Goal: Navigation & Orientation: Understand site structure

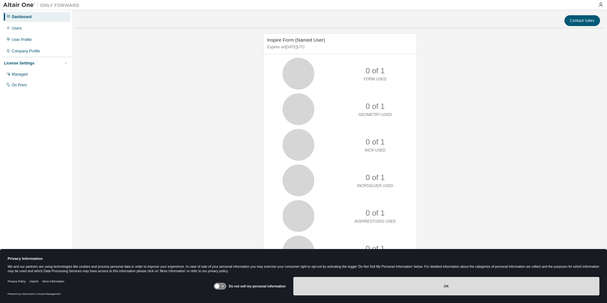
click at [436, 281] on button "OK" at bounding box center [446, 286] width 306 height 18
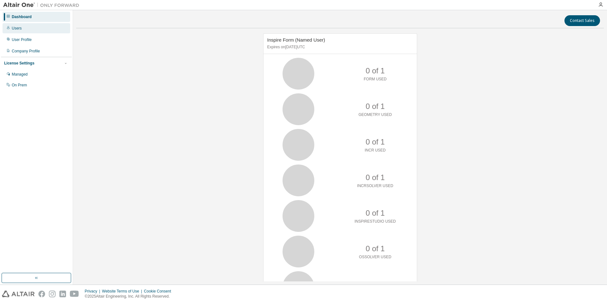
click at [28, 31] on div "Users" at bounding box center [37, 28] width 68 height 10
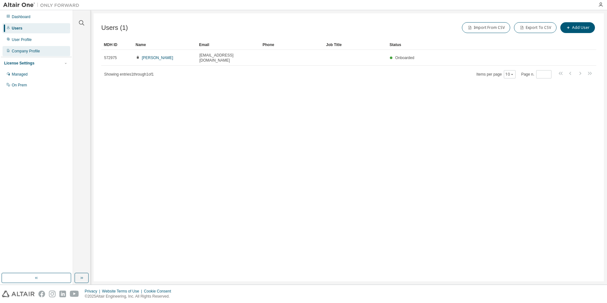
click at [28, 51] on div "Company Profile" at bounding box center [26, 51] width 28 height 5
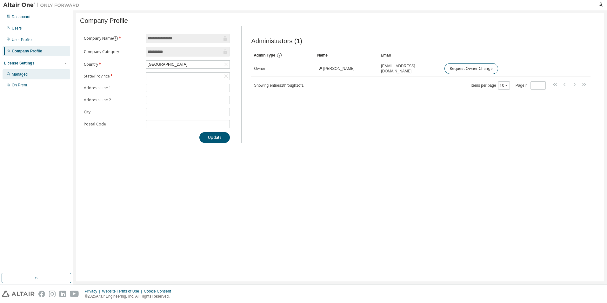
click at [21, 74] on div "Managed" at bounding box center [20, 74] width 16 height 5
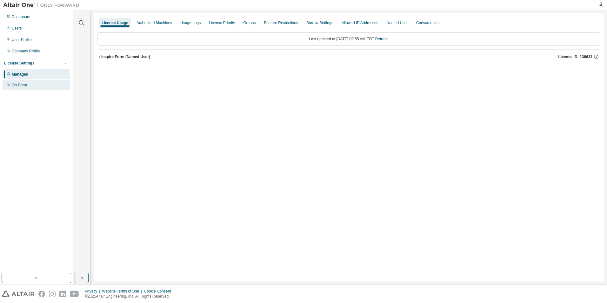
click at [19, 86] on div "On Prem" at bounding box center [19, 84] width 15 height 5
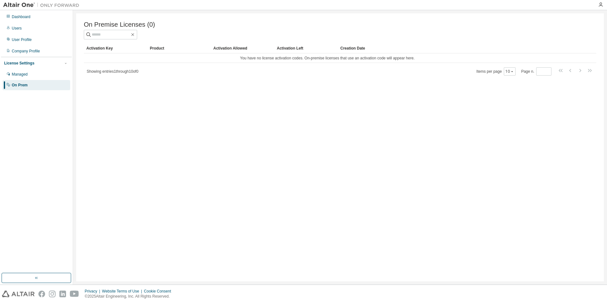
click at [24, 34] on div "Dashboard Users User Profile Company Profile License Settings Managed On Prem" at bounding box center [36, 51] width 71 height 80
click at [24, 30] on div "Users" at bounding box center [37, 28] width 68 height 10
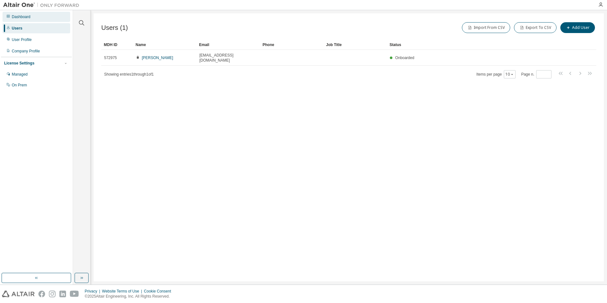
click at [34, 19] on div "Dashboard" at bounding box center [37, 17] width 68 height 10
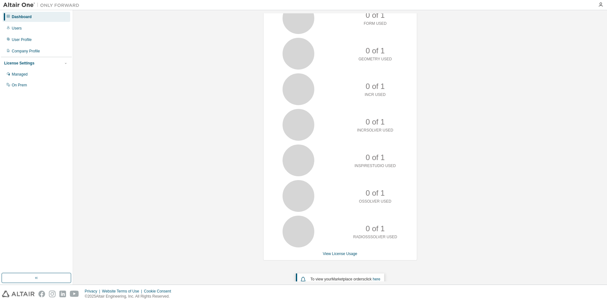
scroll to position [61, 0]
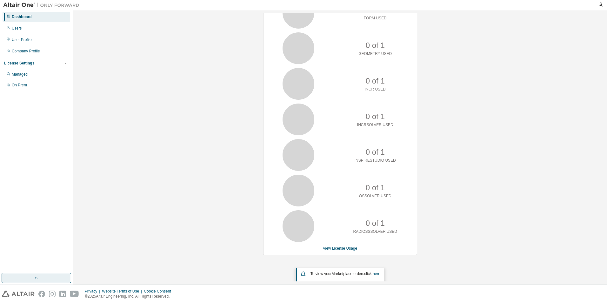
click at [23, 278] on button "button" at bounding box center [36, 278] width 69 height 10
